Goal: Information Seeking & Learning: Learn about a topic

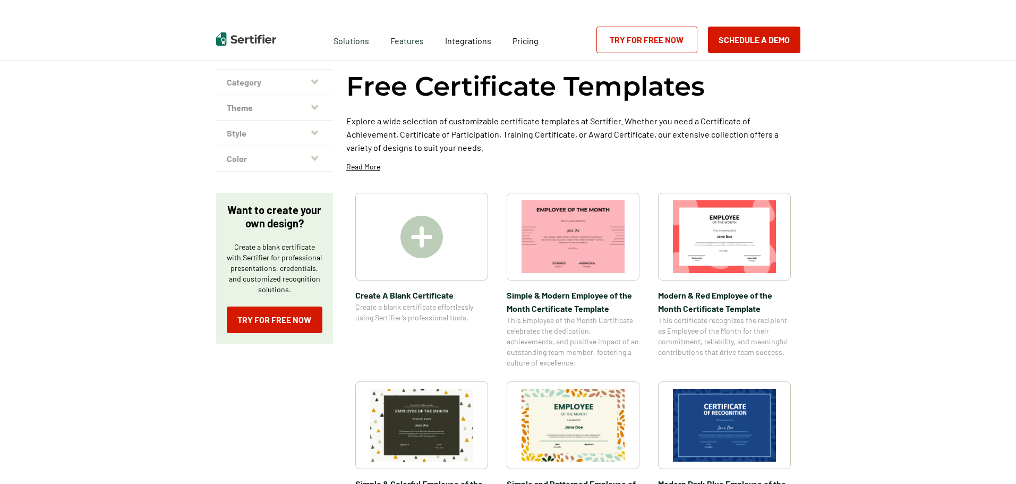
scroll to position [106, 0]
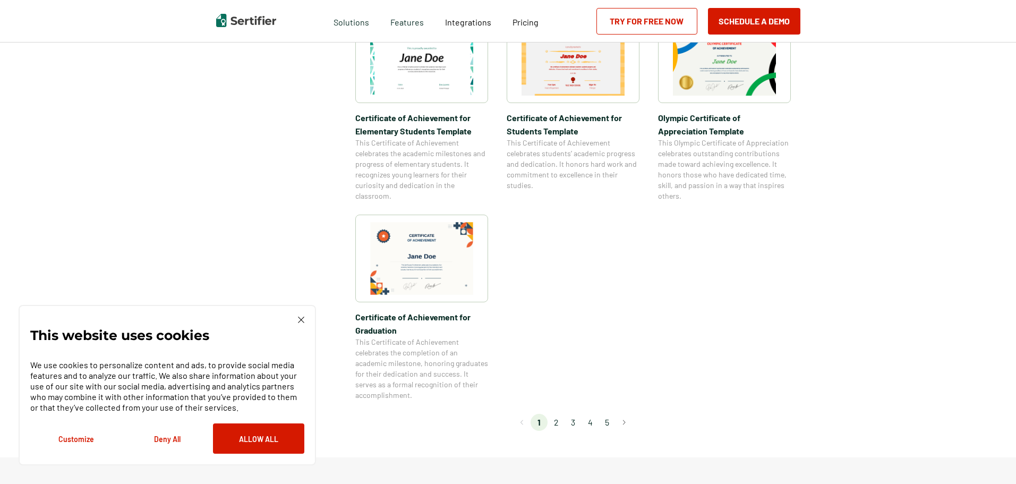
scroll to position [796, 0]
click at [554, 422] on li "2" at bounding box center [555, 421] width 17 height 17
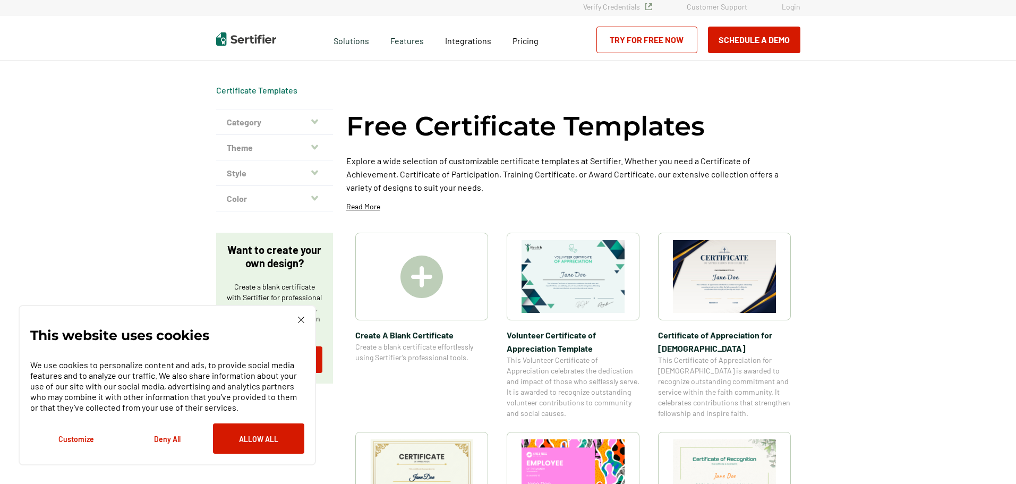
scroll to position [0, 0]
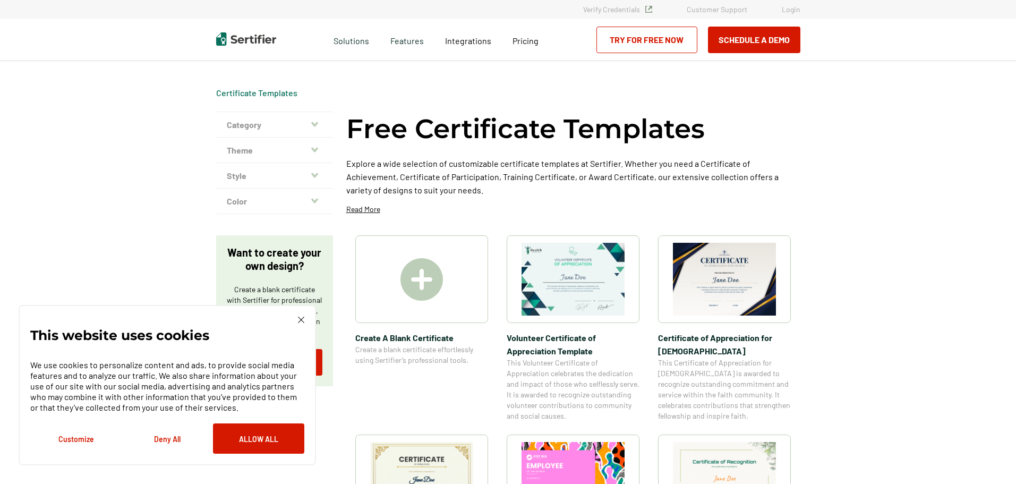
click at [440, 276] on img at bounding box center [421, 279] width 42 height 42
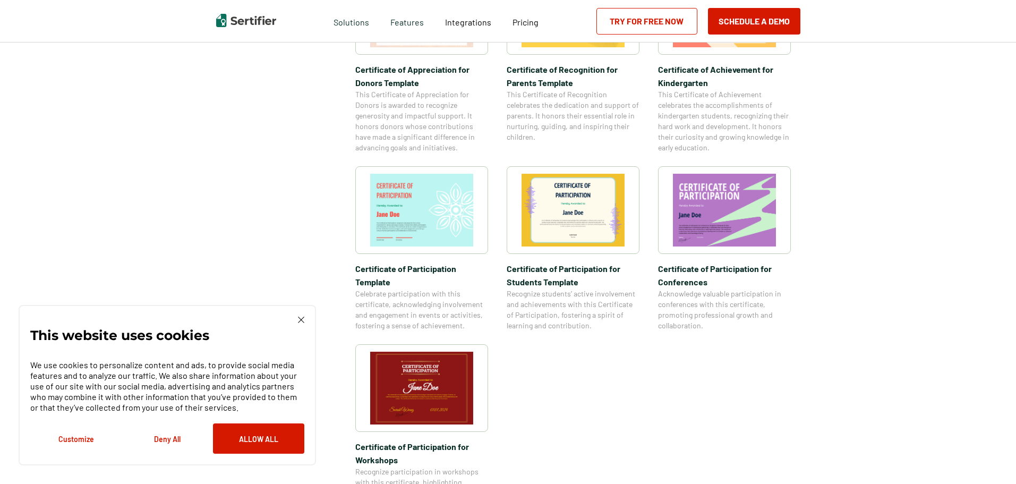
scroll to position [425, 0]
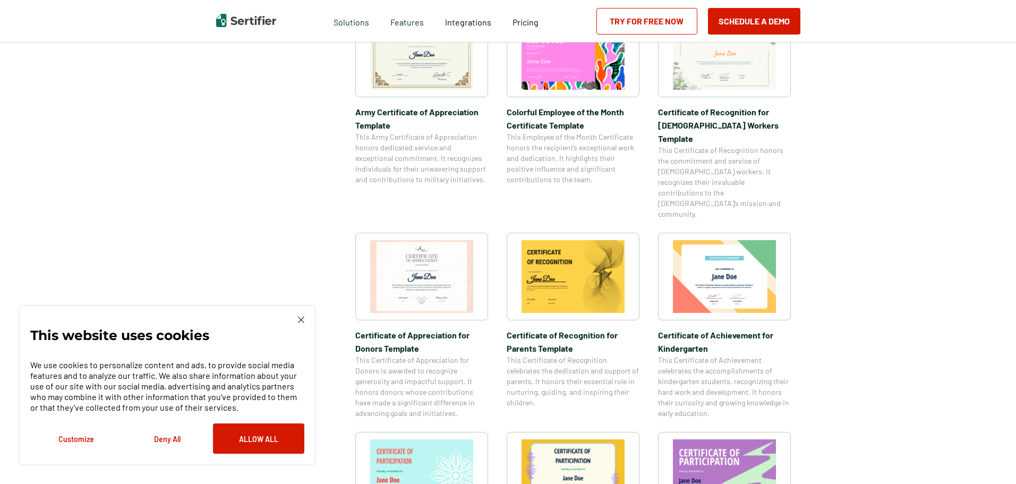
click at [422, 245] on img at bounding box center [421, 276] width 103 height 73
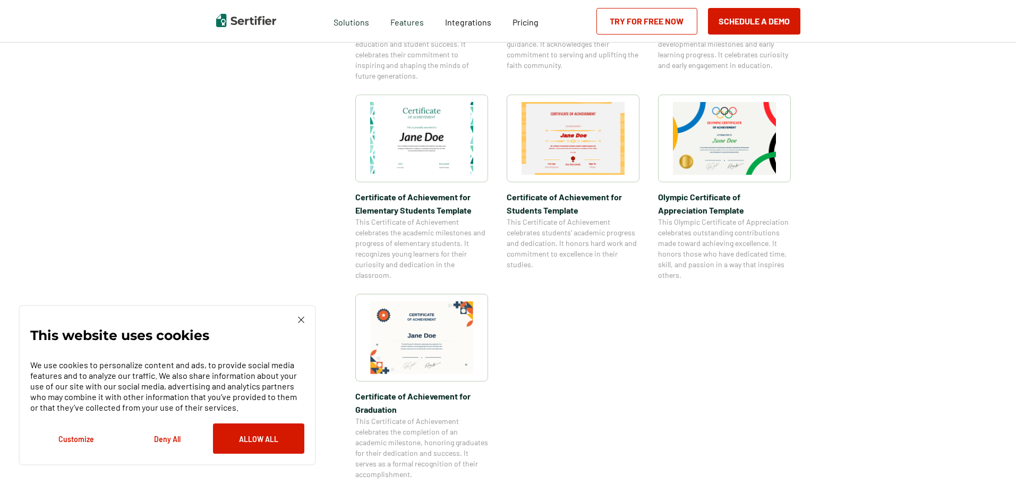
scroll to position [903, 0]
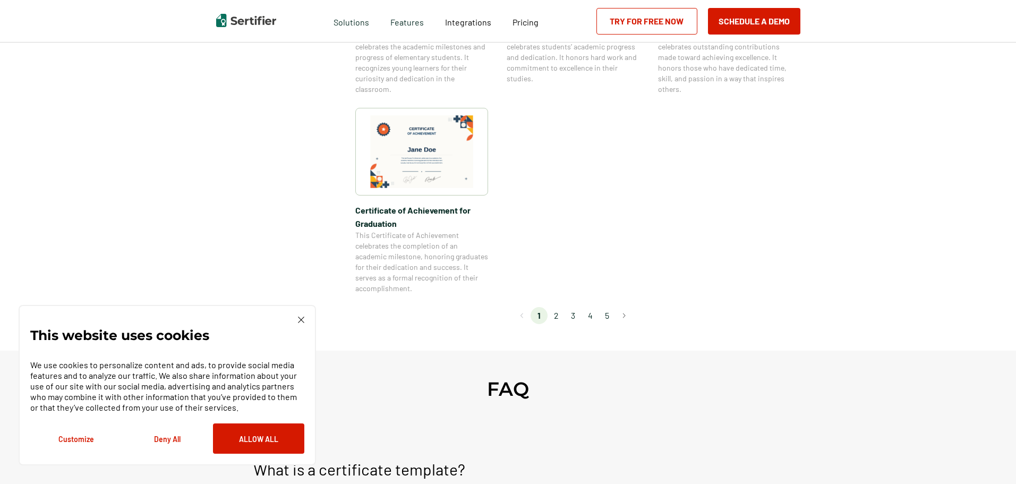
click at [563, 318] on li "2" at bounding box center [555, 315] width 17 height 17
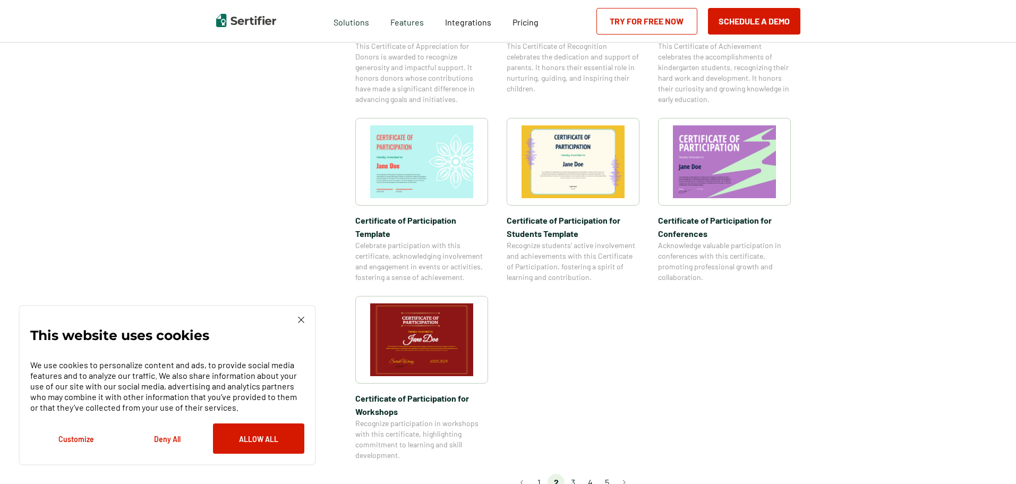
scroll to position [850, 0]
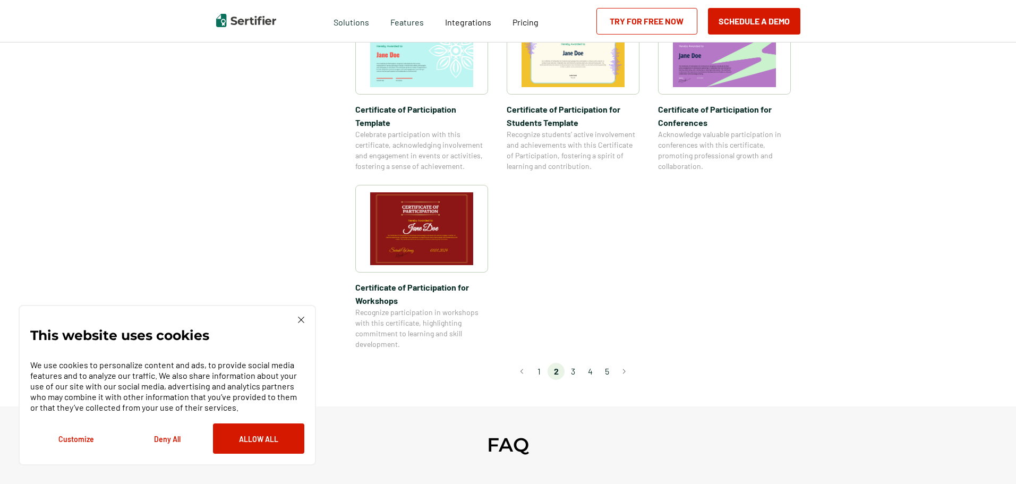
click at [579, 363] on li "3" at bounding box center [572, 371] width 17 height 17
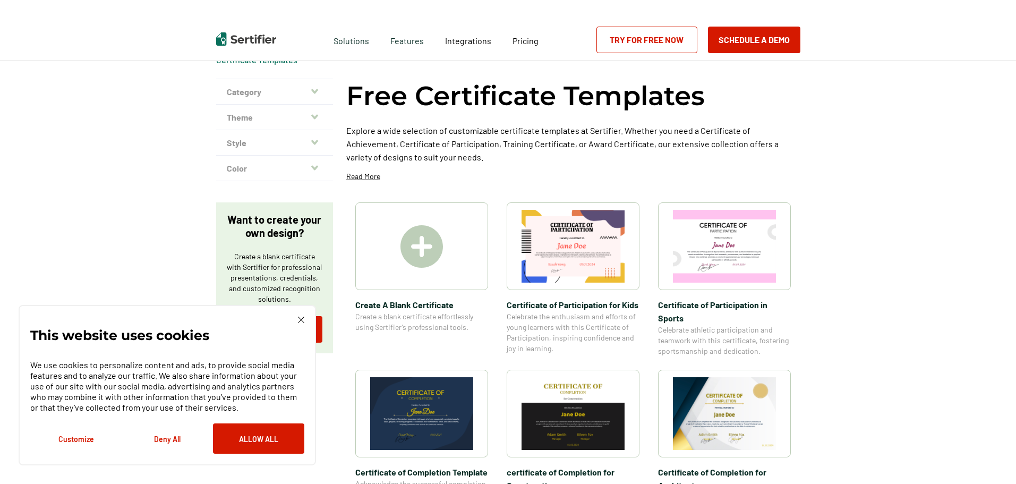
scroll to position [0, 0]
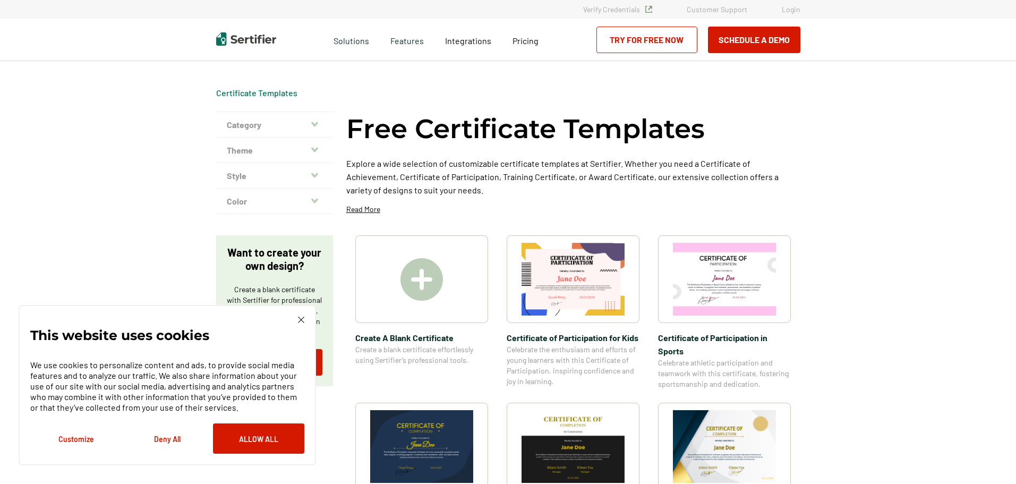
click at [298, 318] on img at bounding box center [301, 319] width 6 height 6
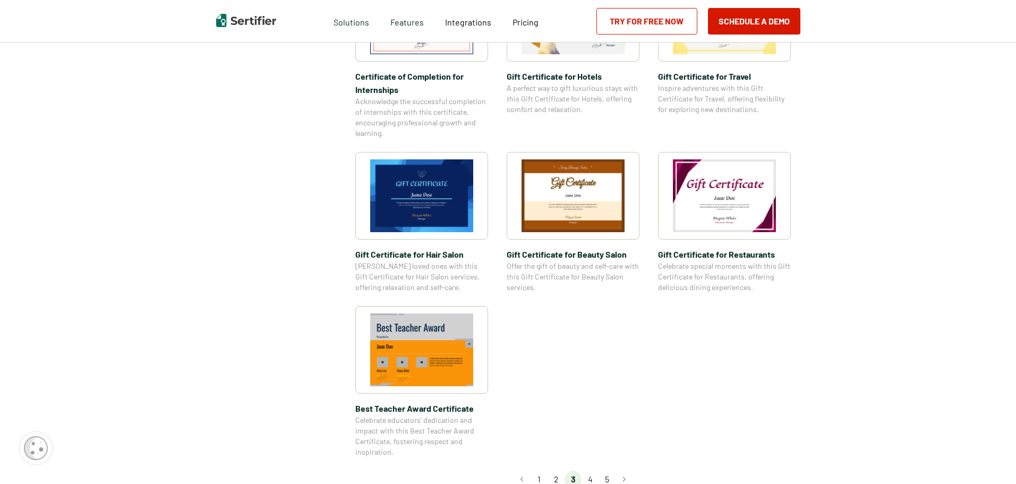
scroll to position [637, 0]
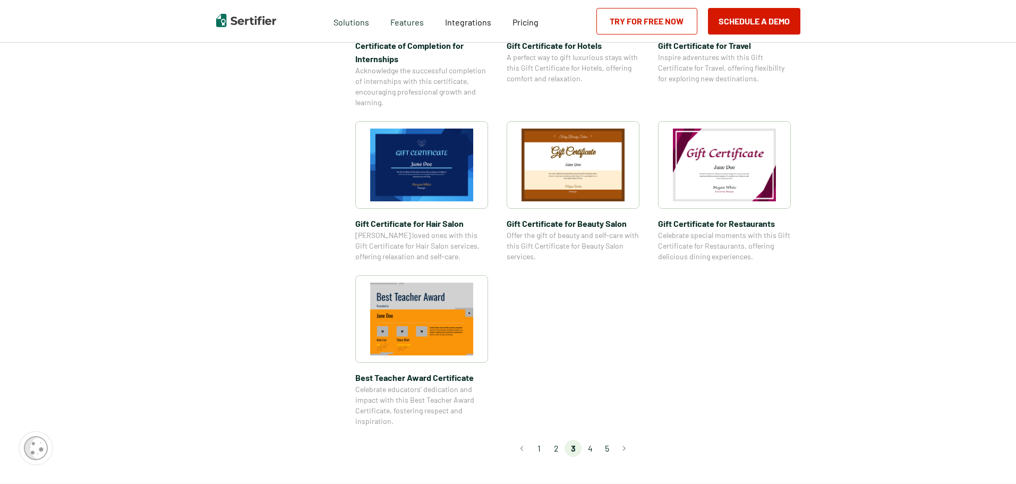
click at [592, 445] on li "4" at bounding box center [589, 448] width 17 height 17
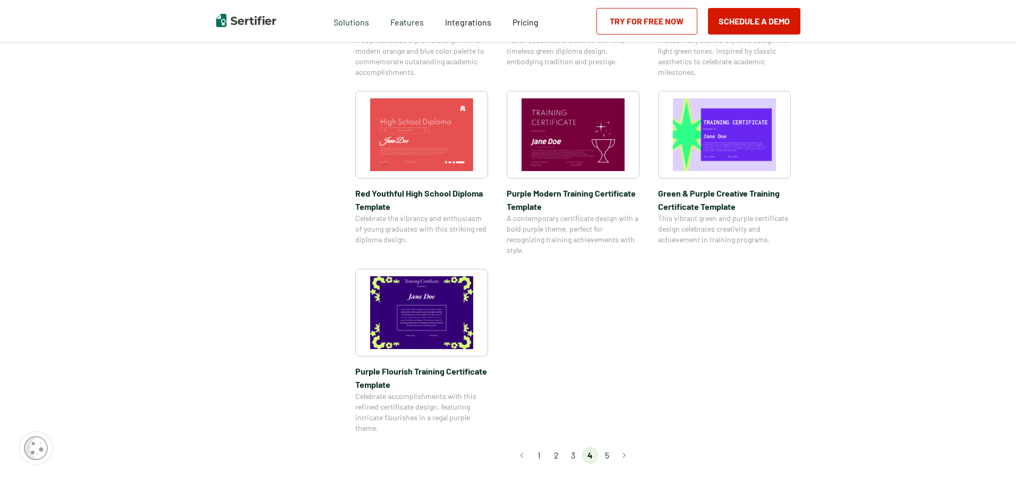
scroll to position [796, 0]
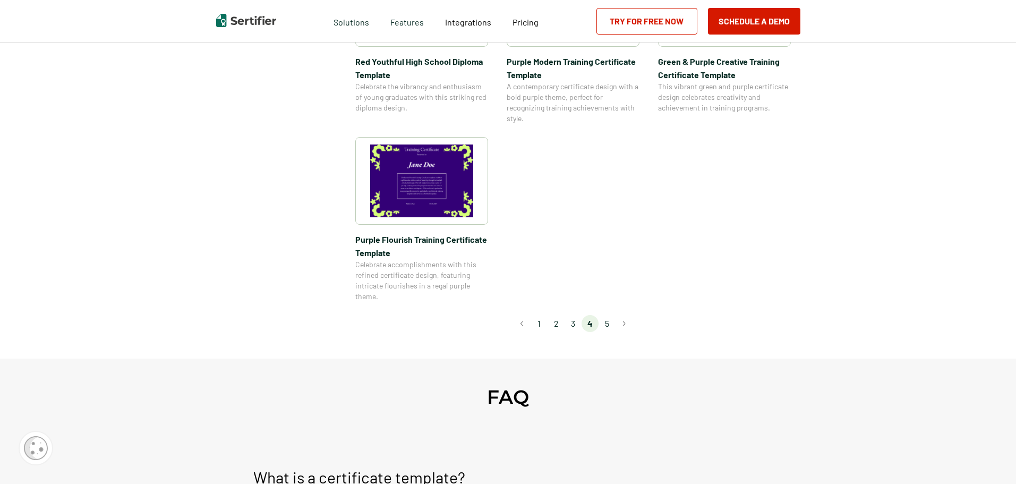
click at [611, 324] on li "5" at bounding box center [606, 323] width 17 height 17
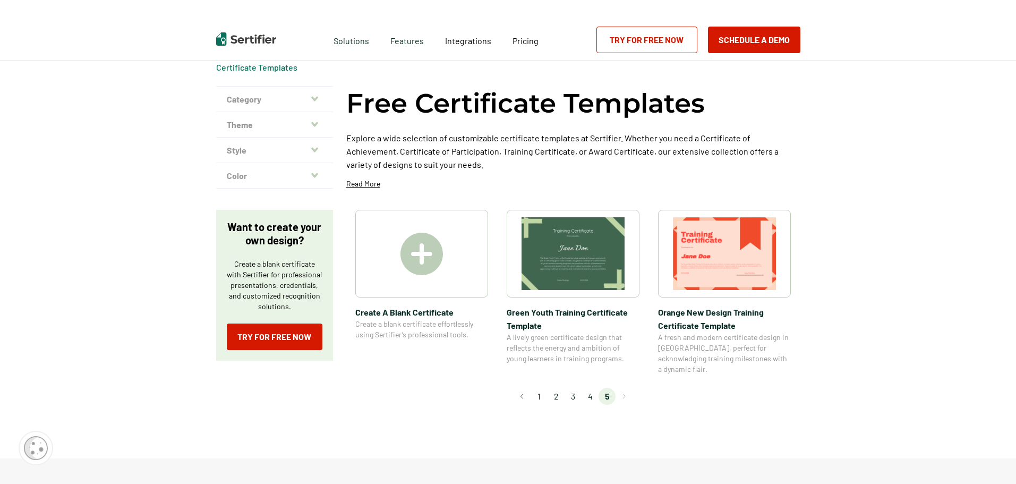
scroll to position [0, 0]
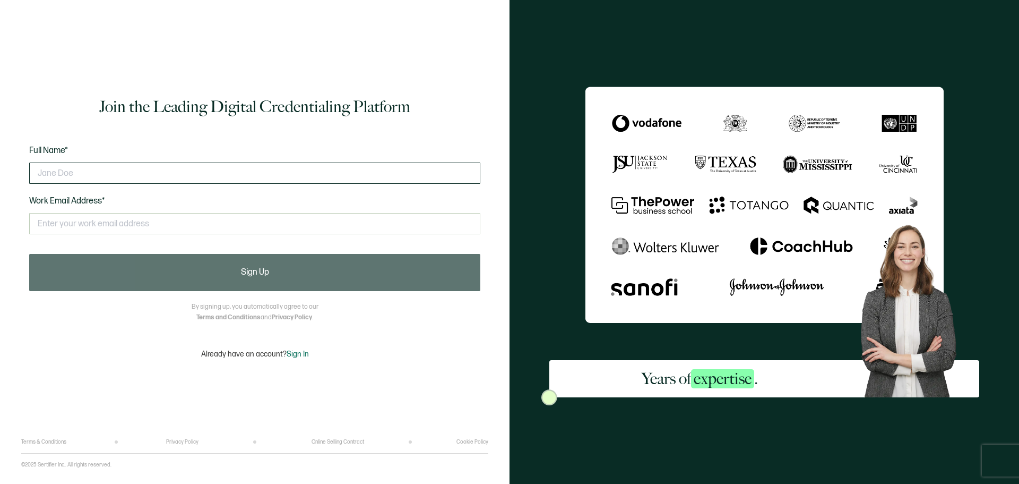
click at [137, 172] on input "text" at bounding box center [254, 172] width 451 height 21
type input "S"
